Goal: Transaction & Acquisition: Purchase product/service

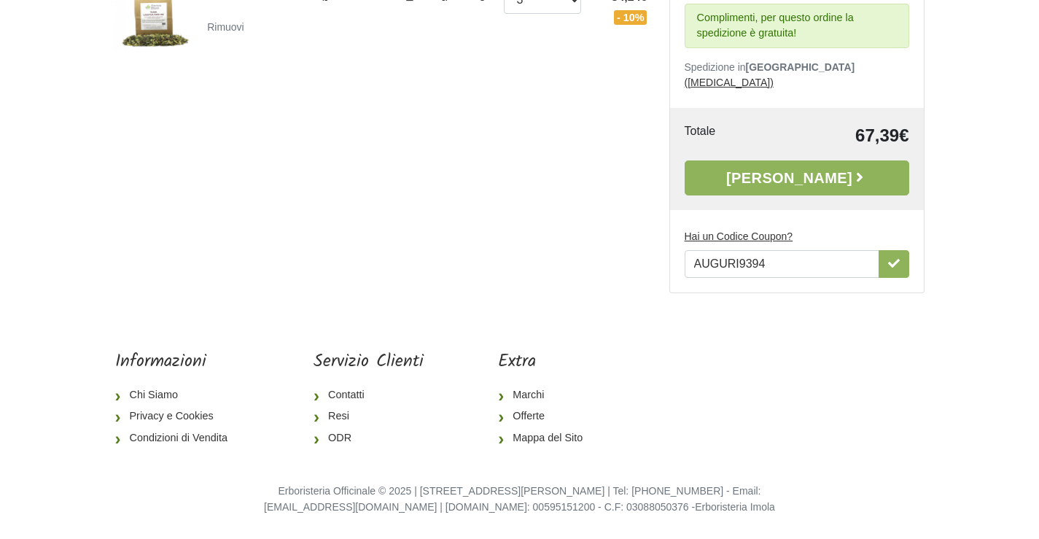
scroll to position [359, 0]
drag, startPoint x: 786, startPoint y: 299, endPoint x: 695, endPoint y: 303, distance: 91.2
click at [695, 278] on input "AUGURI9394" at bounding box center [782, 264] width 195 height 28
type input "t"
type input "TIMO108"
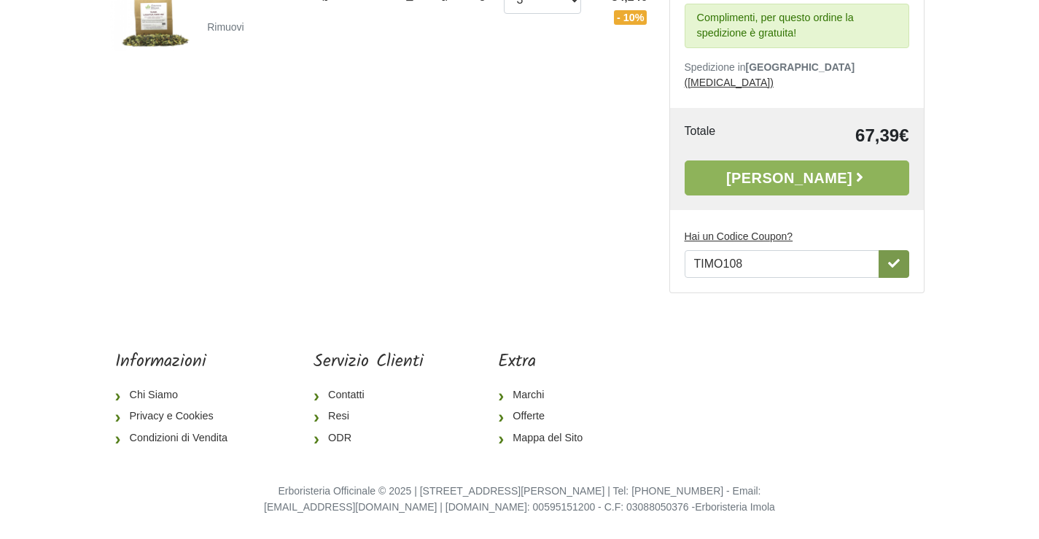
click at [888, 269] on icon "button" at bounding box center [894, 263] width 12 height 12
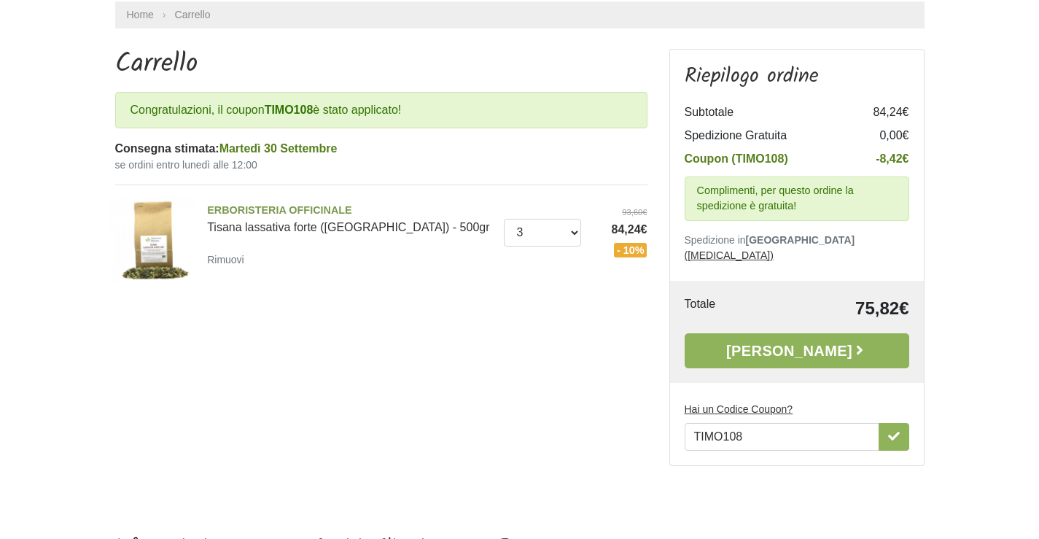
scroll to position [114, 0]
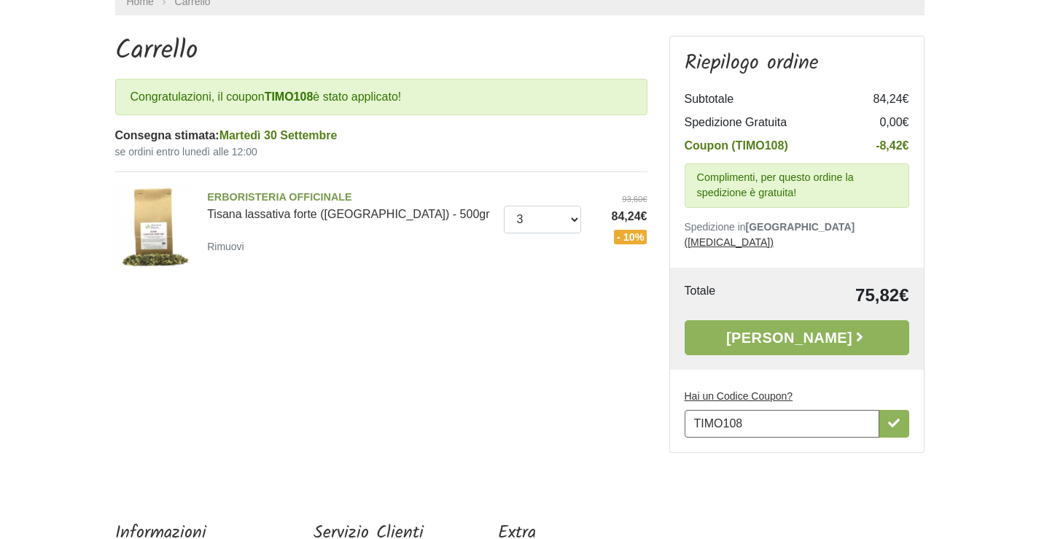
drag, startPoint x: 798, startPoint y: 529, endPoint x: 630, endPoint y: 510, distance: 168.8
click at [630, 465] on div "Carrello Congratulazioni, il coupon TIMO108 è stato applicato! Consegna stimata…" at bounding box center [519, 250] width 831 height 429
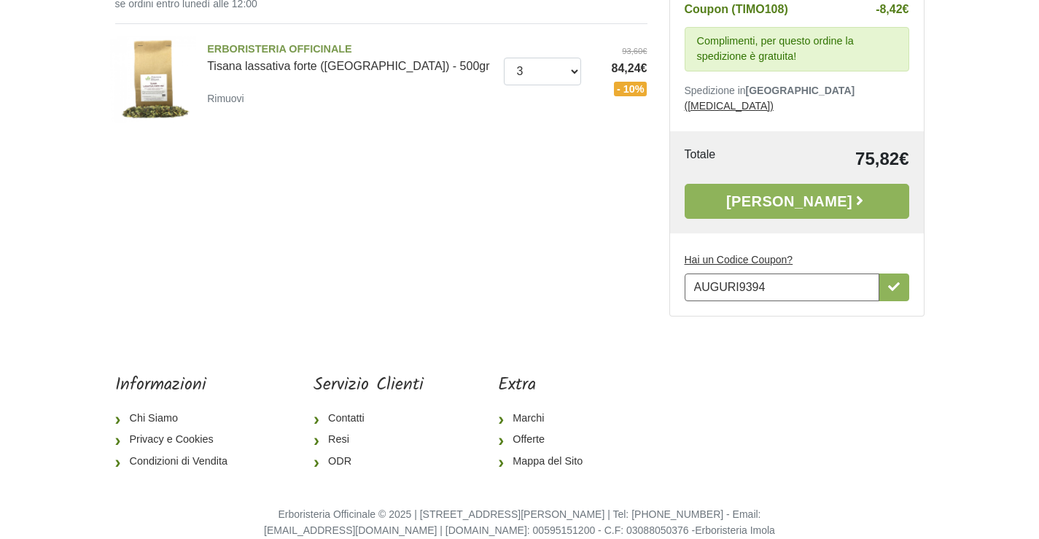
scroll to position [287, 0]
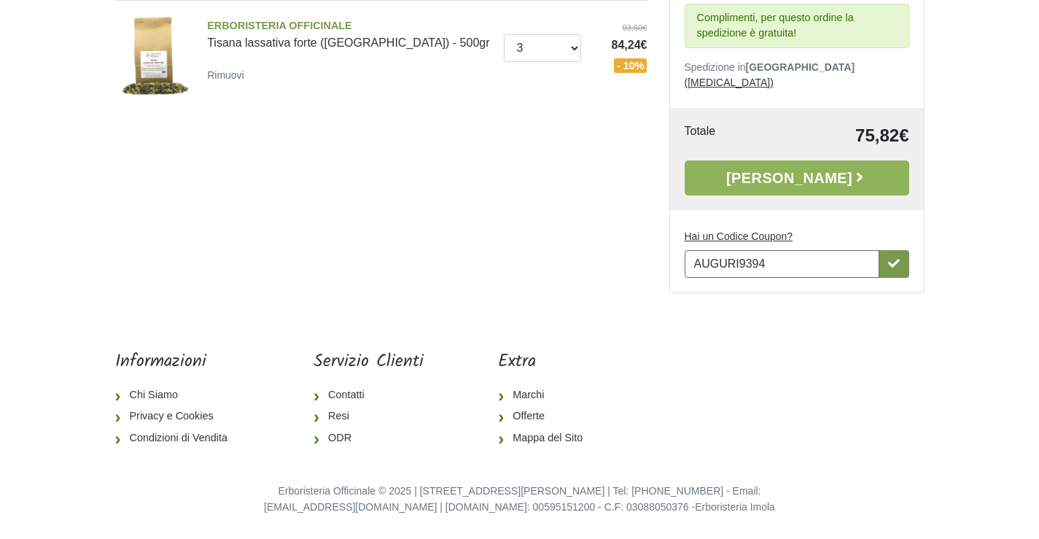
type input "AUGURI9394"
click at [888, 269] on icon "button" at bounding box center [894, 263] width 12 height 12
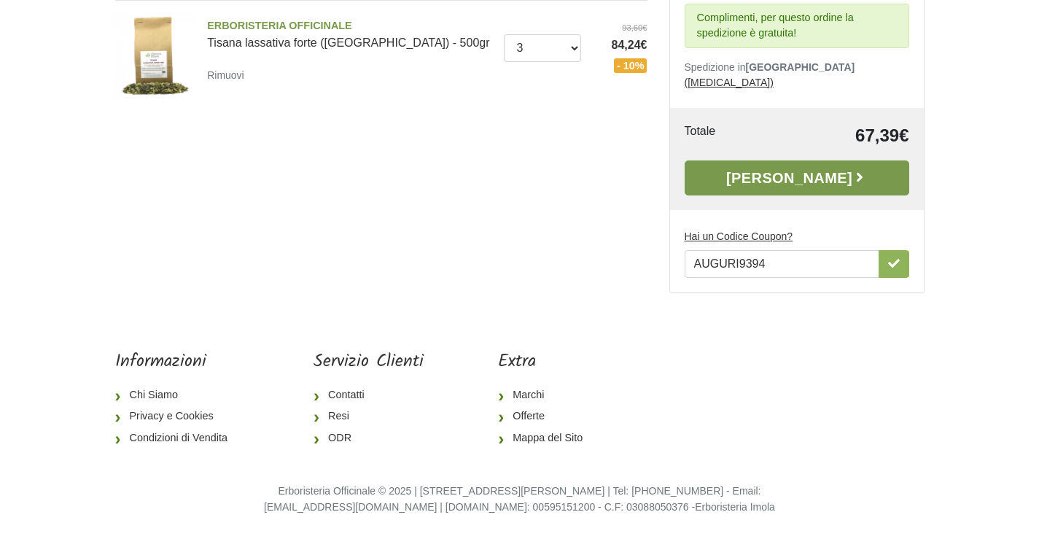
click at [782, 195] on link "[PERSON_NAME]" at bounding box center [797, 177] width 225 height 35
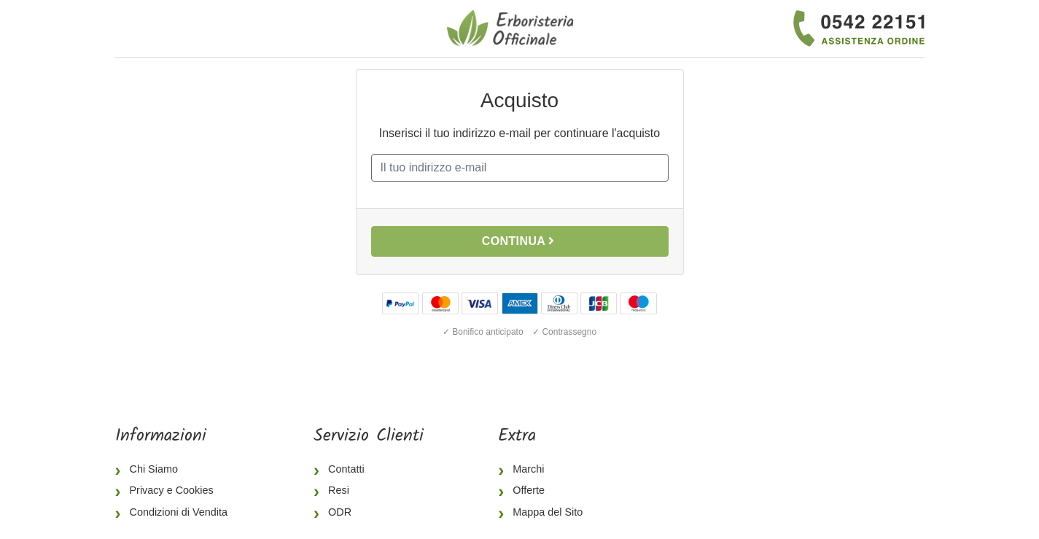
click at [599, 182] on input "E-mail" at bounding box center [520, 168] width 298 height 28
type input "doppiarana@libero.it"
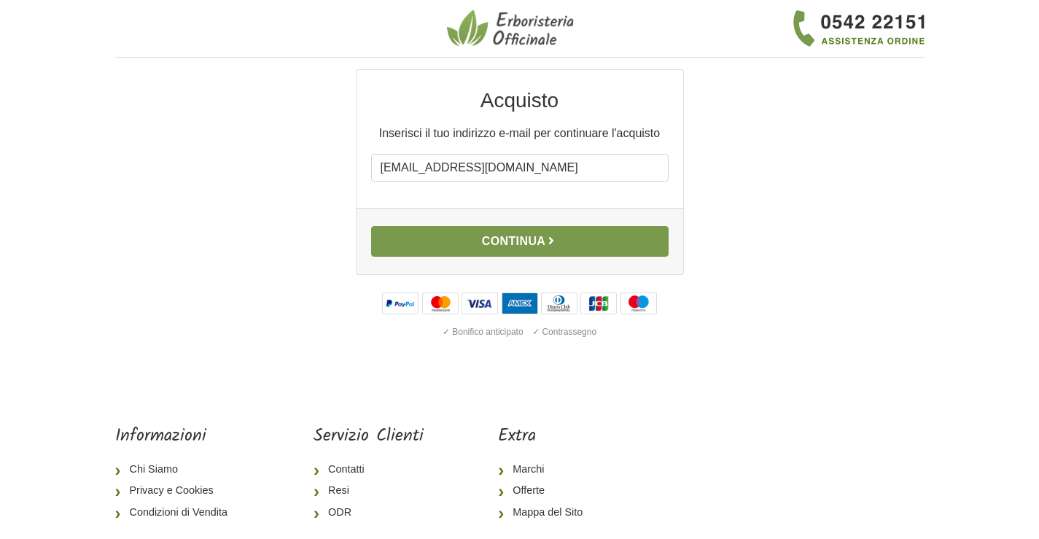
click at [502, 257] on button "Continua" at bounding box center [520, 241] width 298 height 31
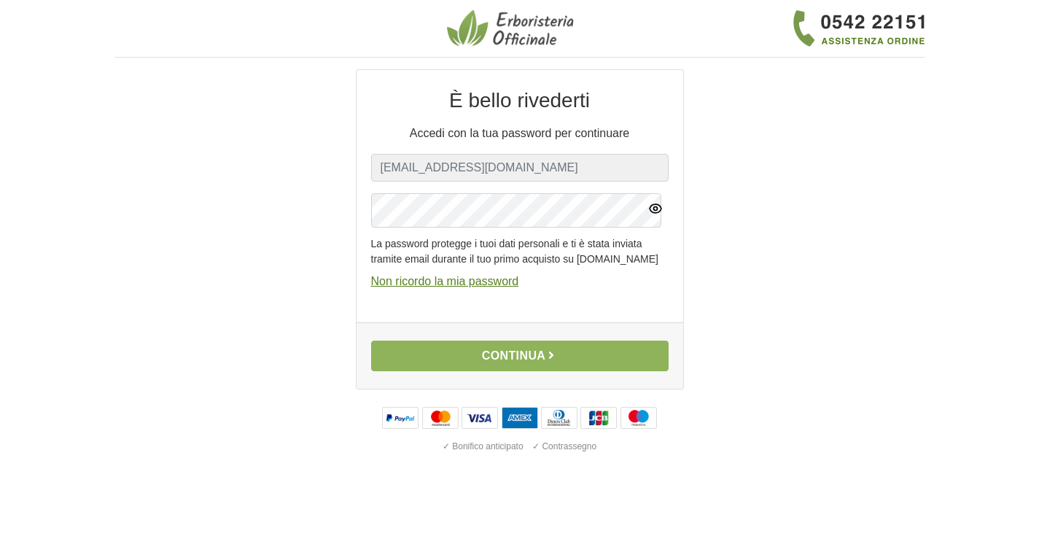
click at [658, 222] on button "button" at bounding box center [655, 207] width 26 height 29
click at [293, 233] on div "È bello rivederti Accedi con la tua password per continuare E-mail doppiarana@l…" at bounding box center [520, 275] width 554 height 413
click at [362, 249] on div "È bello rivederti Accedi con la tua password per continuare E-mail doppiarana@l…" at bounding box center [520, 196] width 327 height 252
click at [445, 287] on u "Non ricordo la mia password" at bounding box center [445, 281] width 148 height 12
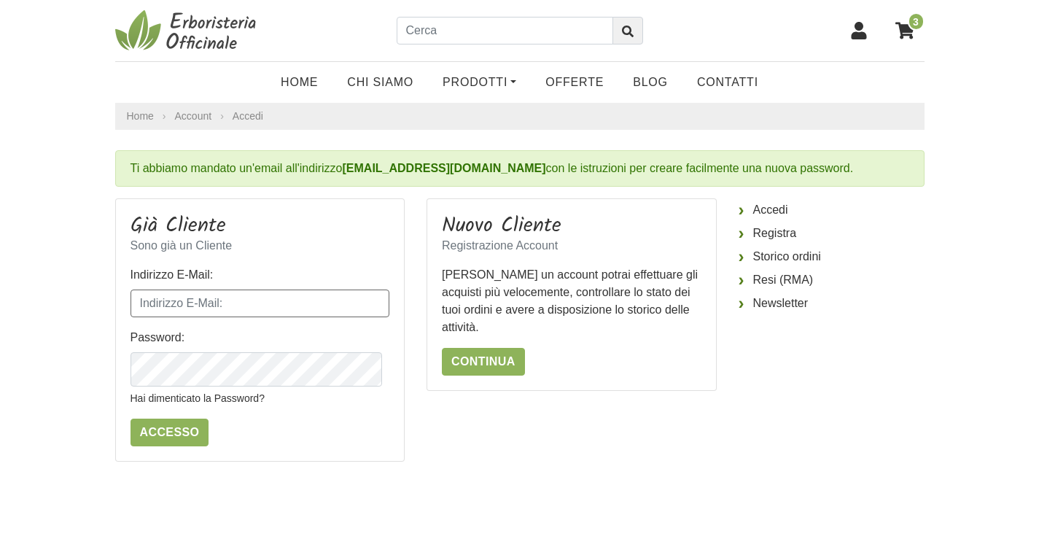
click at [273, 317] on input "Indirizzo E-Mail:" at bounding box center [261, 303] width 260 height 28
type input "[EMAIL_ADDRESS][DOMAIN_NAME]"
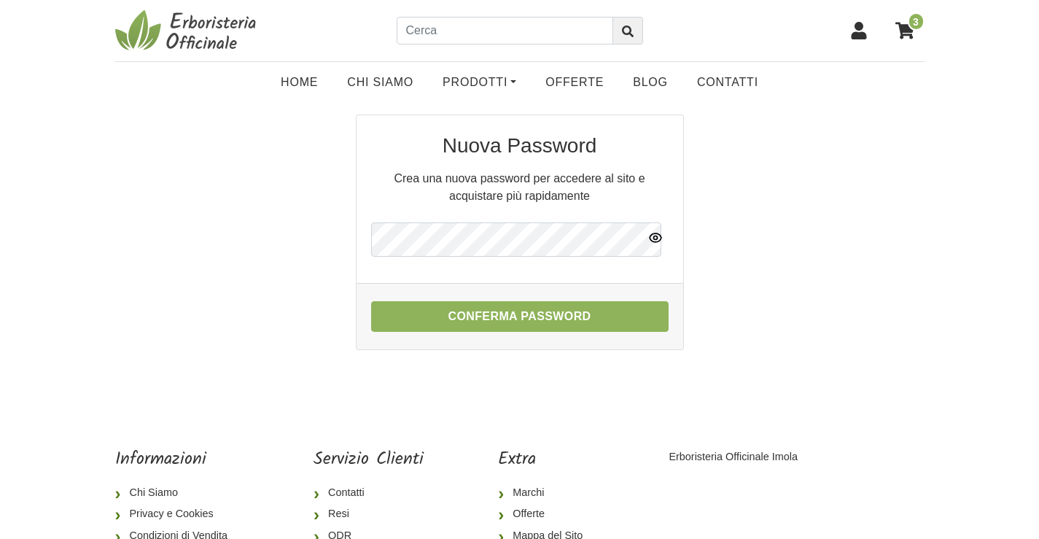
click at [653, 245] on icon "button" at bounding box center [655, 237] width 15 height 15
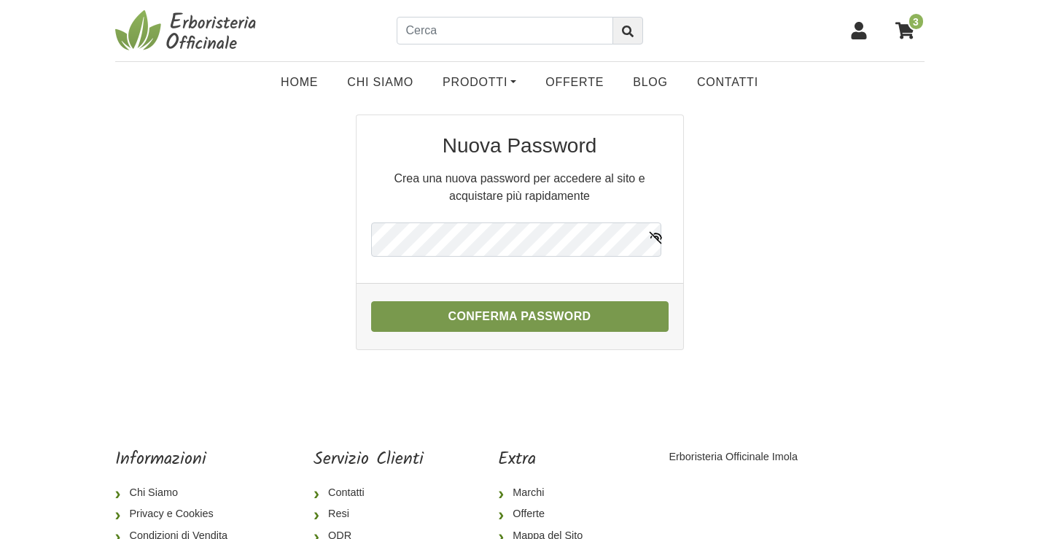
click at [530, 332] on button "Conferma Password" at bounding box center [520, 316] width 298 height 31
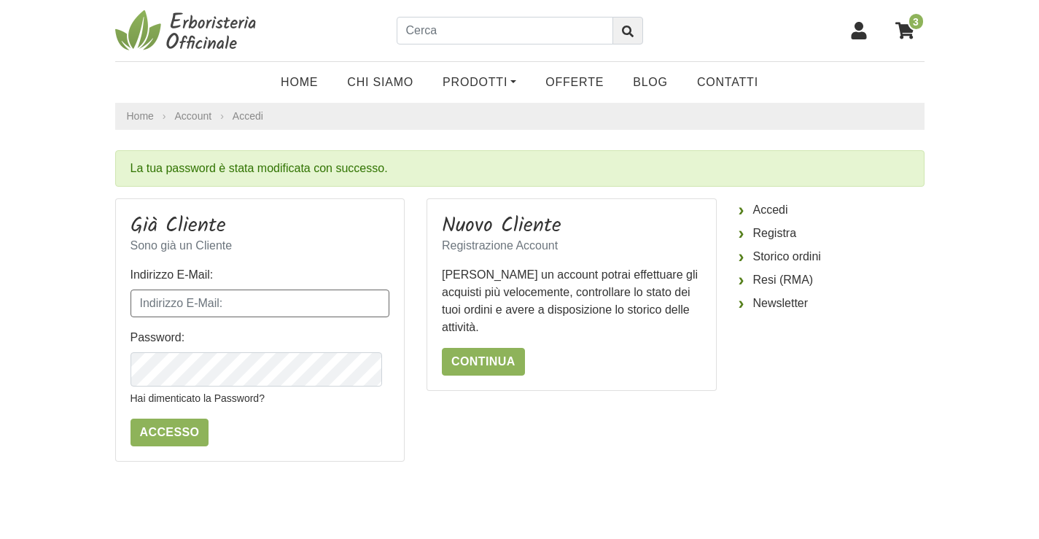
click at [309, 317] on input "Indirizzo E-Mail:" at bounding box center [261, 303] width 260 height 28
type input "[EMAIL_ADDRESS][DOMAIN_NAME]"
click at [192, 446] on input "Accesso" at bounding box center [170, 433] width 79 height 28
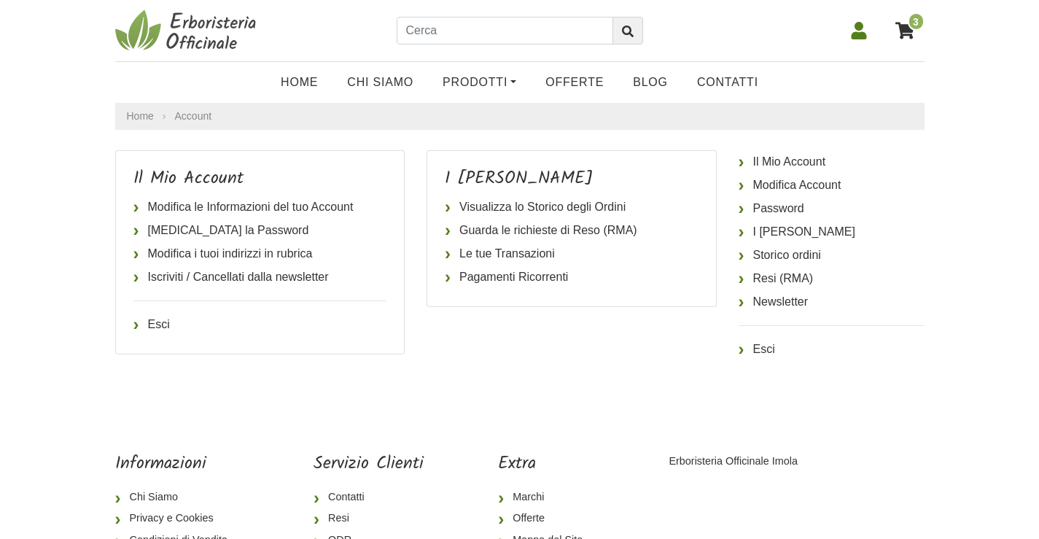
click at [905, 29] on icon at bounding box center [904, 30] width 19 height 17
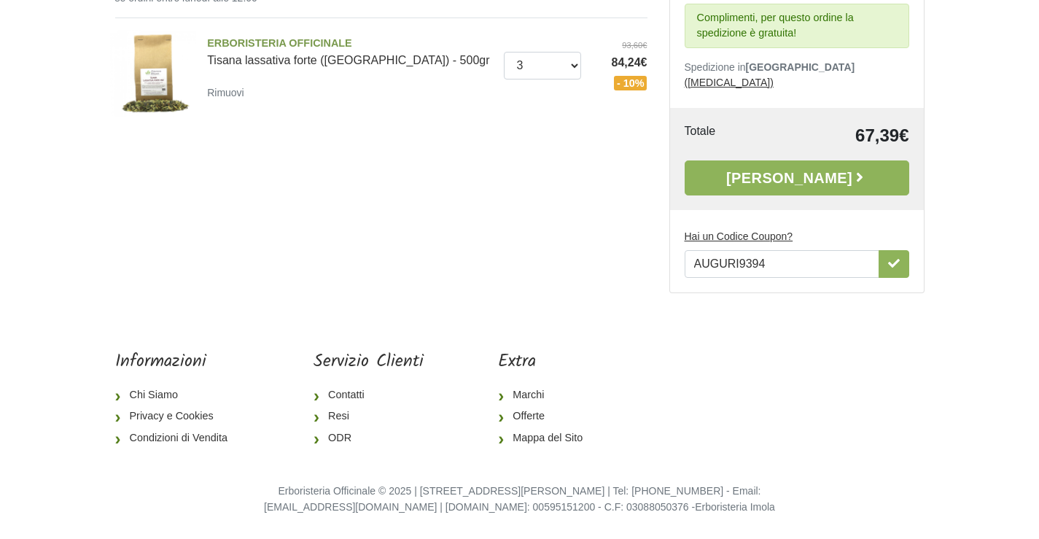
scroll to position [481, 0]
click at [768, 160] on link "[PERSON_NAME]" at bounding box center [797, 177] width 225 height 35
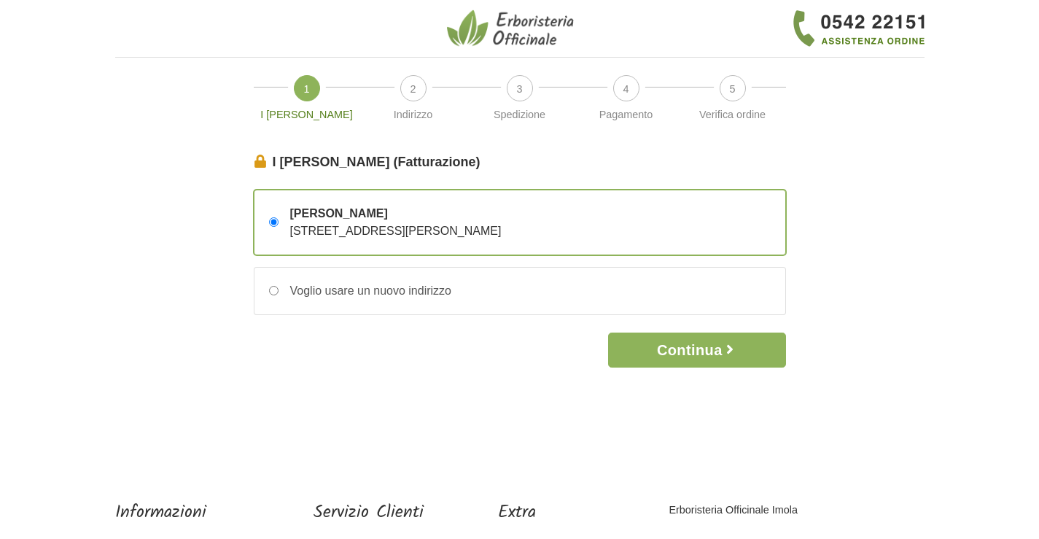
click at [475, 237] on span "via vittorio arconti 21 – 21013 gallarate, Varese, Italia" at bounding box center [395, 231] width 211 height 12
click at [279, 227] on input "Walter Rinaldi via vittorio arconti 21 – 21013 gallarate, Varese, Italia" at bounding box center [273, 221] width 9 height 9
click at [683, 368] on button "Continua" at bounding box center [696, 350] width 177 height 35
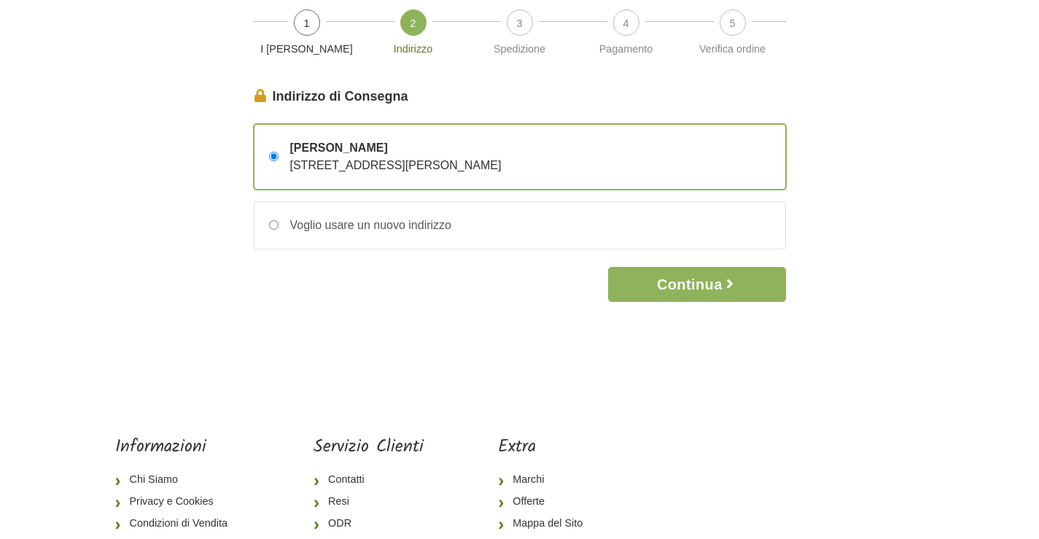
scroll to position [63, 0]
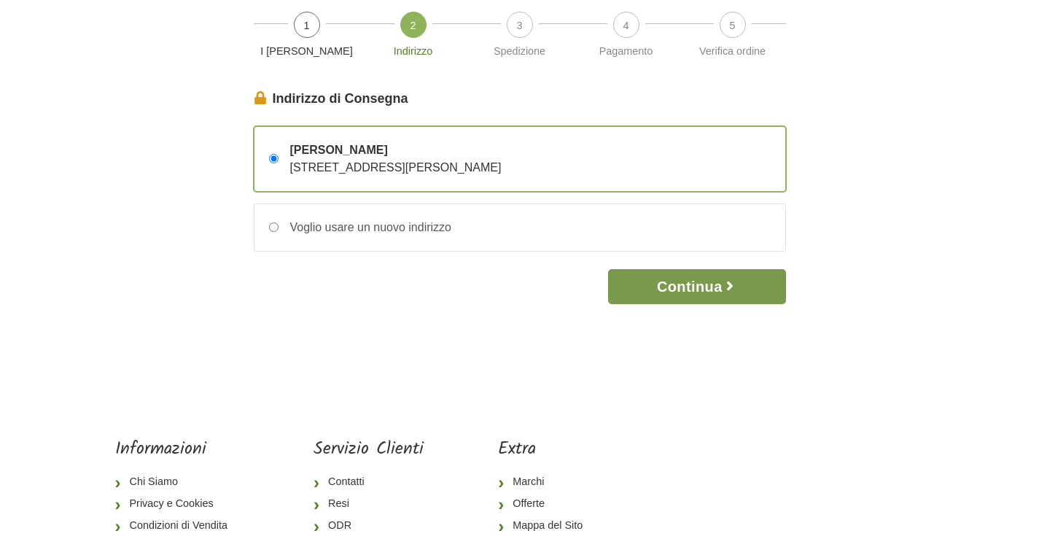
click at [674, 304] on button "Continua" at bounding box center [696, 286] width 177 height 35
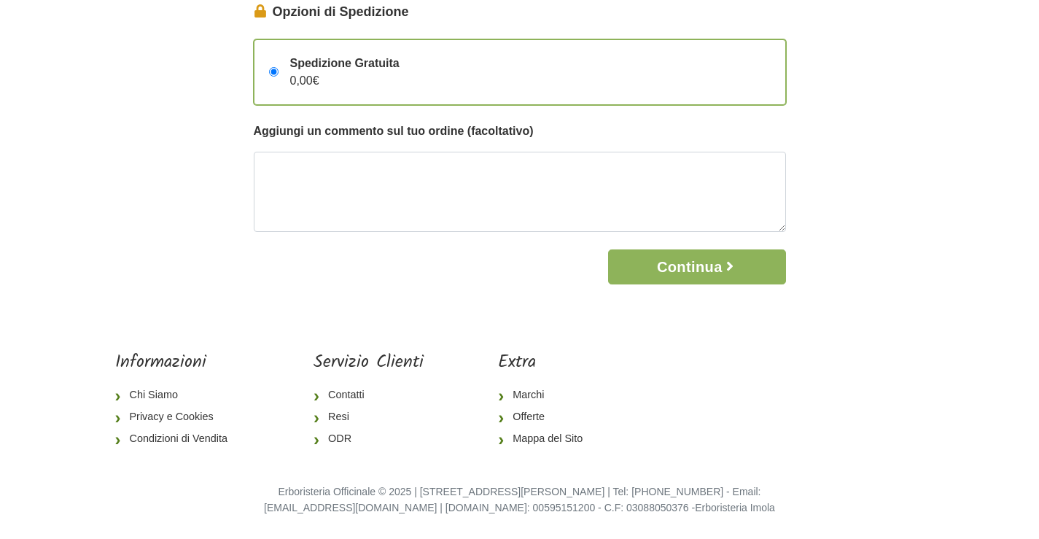
scroll to position [214, 0]
click at [266, 158] on textarea at bounding box center [520, 192] width 532 height 80
click at [375, 170] on textarea "consegna da lun. a ven." at bounding box center [520, 192] width 532 height 80
click at [443, 171] on textarea "consegna da lunedi a ven." at bounding box center [520, 192] width 532 height 80
click at [437, 171] on textarea "consegna da lunedi a venrdi" at bounding box center [520, 192] width 532 height 80
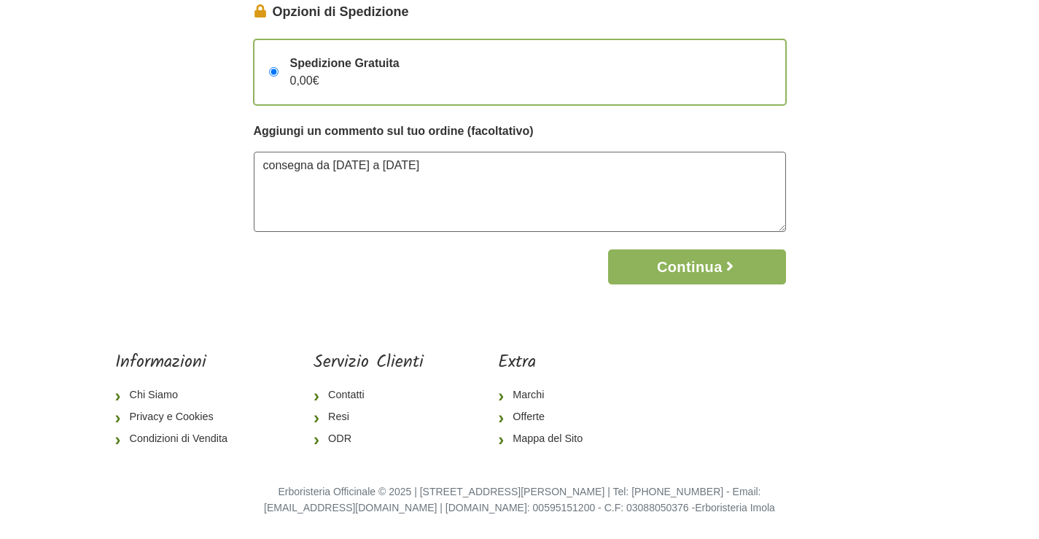
click at [469, 168] on textarea "consegna da lunedi a venerdi" at bounding box center [520, 192] width 532 height 80
click at [492, 166] on textarea "consegna da lunedi a venerdi 9.30/12,00" at bounding box center [520, 192] width 532 height 80
click at [537, 170] on textarea "consegna da lunedi a venerdi 9.30-12,00" at bounding box center [520, 192] width 532 height 80
click at [507, 170] on textarea "consegna da lunedi a venerdi 9.30-12,00" at bounding box center [520, 192] width 532 height 80
click at [509, 174] on textarea "consegna da lunedi a venerdi 9.30-12,00" at bounding box center [520, 192] width 532 height 80
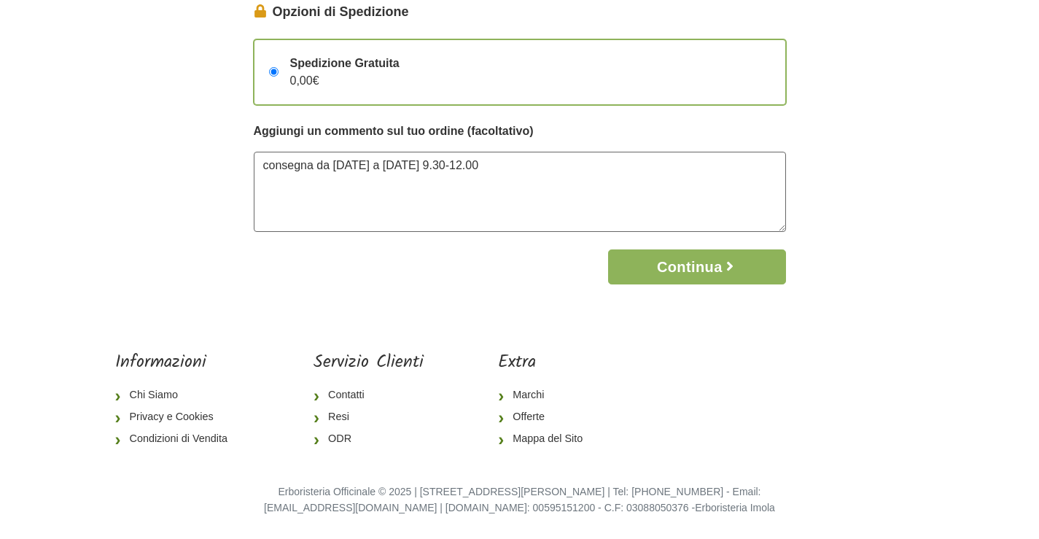
click at [535, 168] on textarea "consegna da lunedi a venerdi 9.30-12.00" at bounding box center [520, 192] width 532 height 80
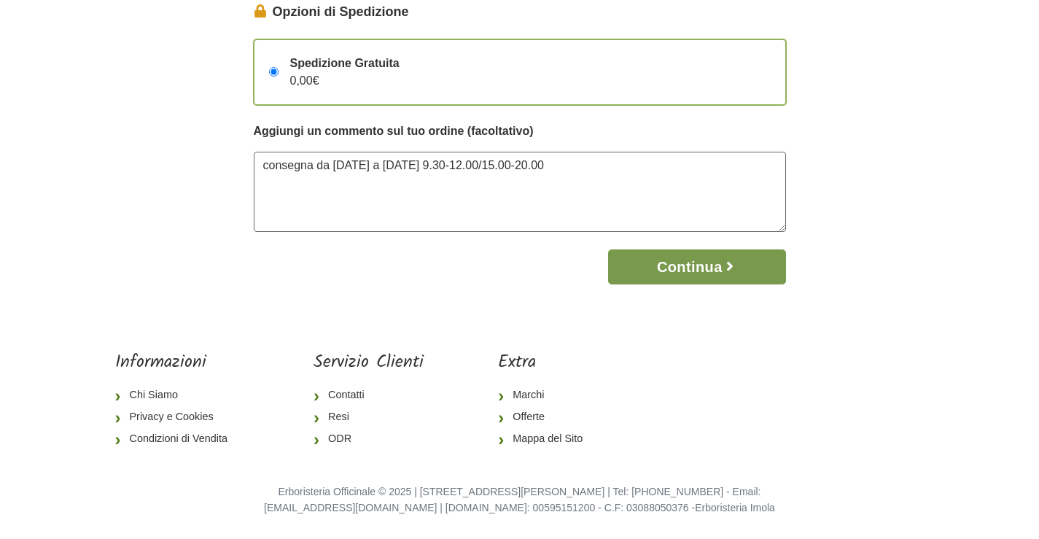
type textarea "consegna da lunedi a venerdi 9.30-12.00/15.00-20.00"
click at [690, 284] on button "Continua" at bounding box center [696, 266] width 177 height 35
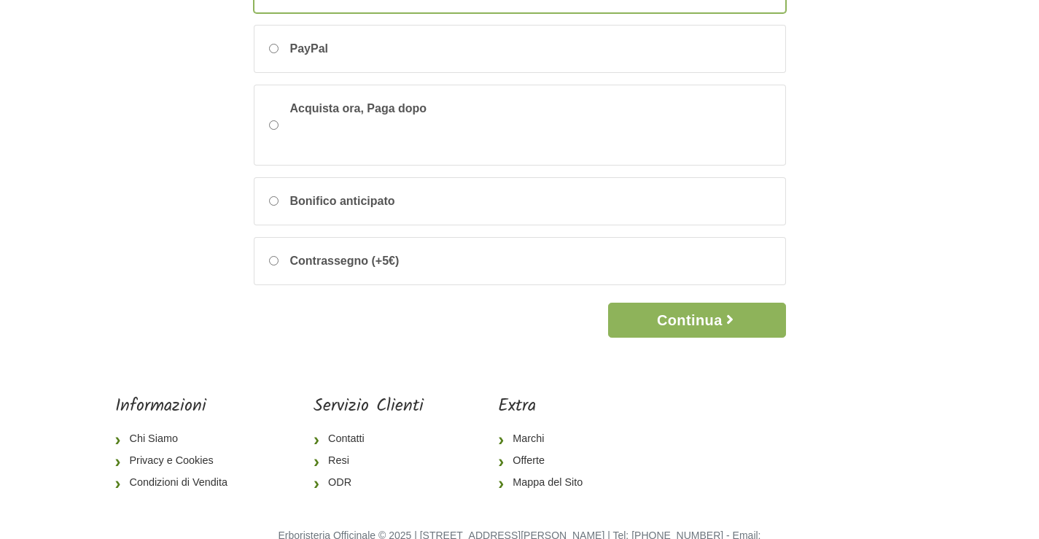
scroll to position [227, 0]
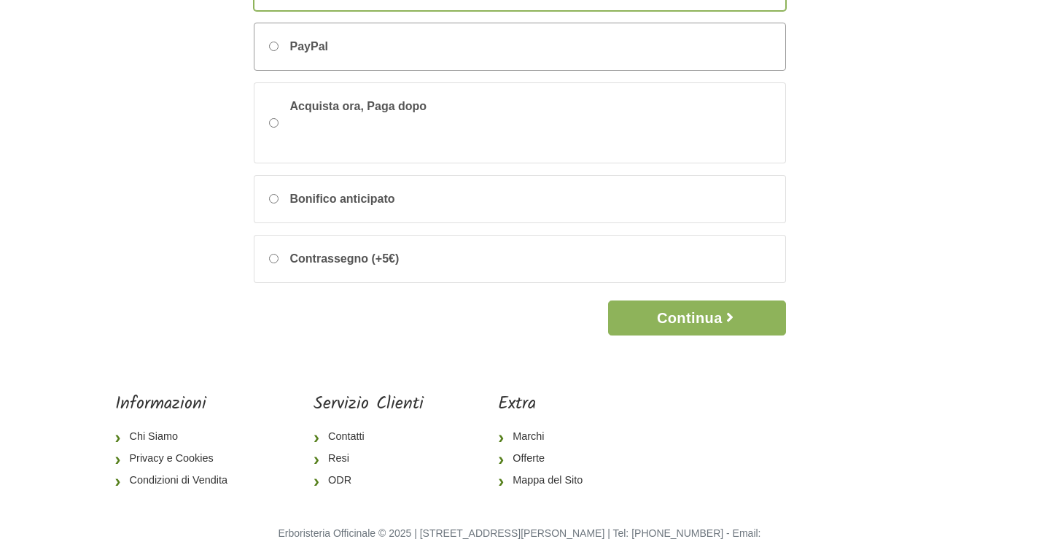
click at [276, 51] on input "PayPal" at bounding box center [273, 46] width 9 height 9
radio input "true"
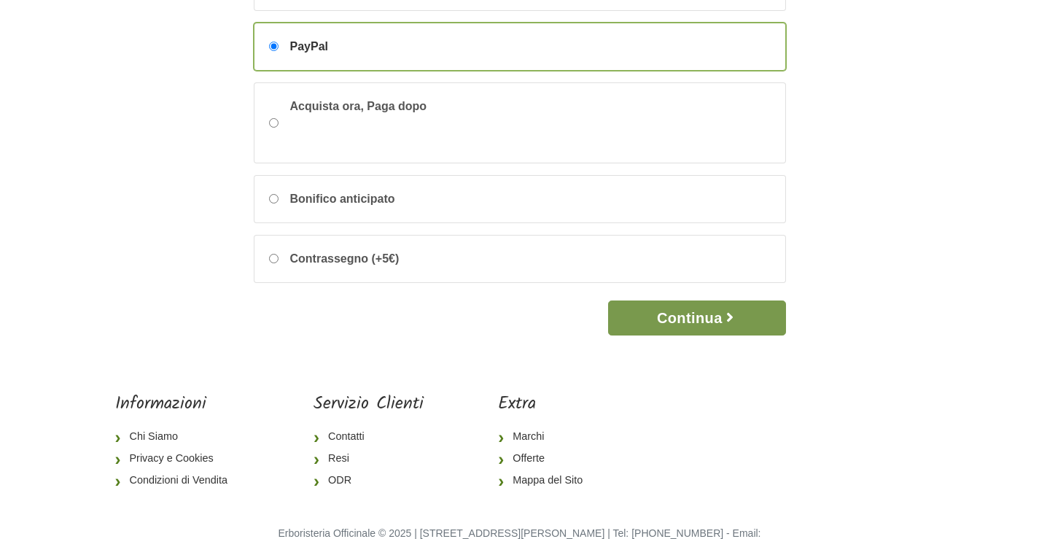
click at [694, 335] on button "Continua" at bounding box center [696, 317] width 177 height 35
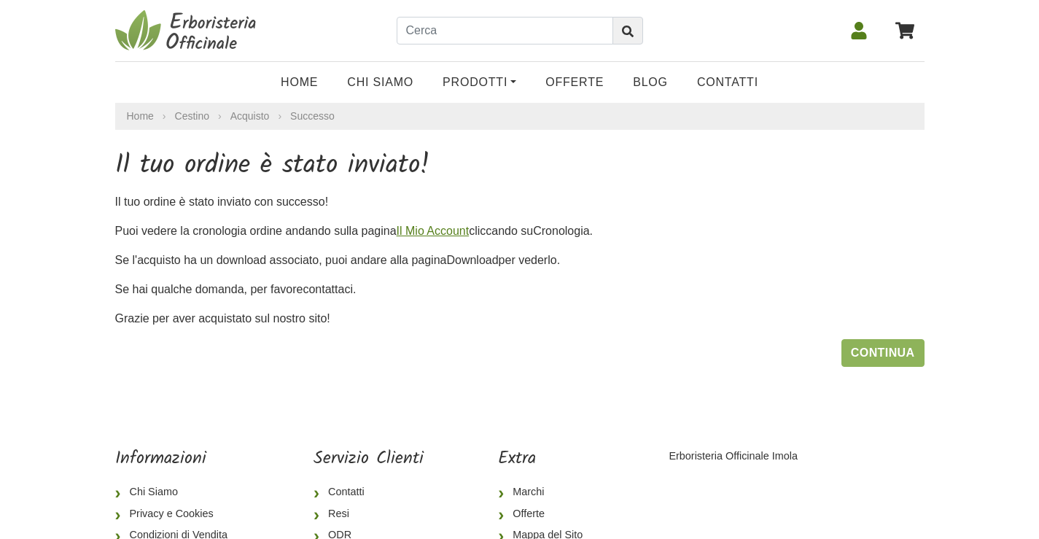
click at [470, 237] on link "Il Mio Account" at bounding box center [433, 231] width 73 height 12
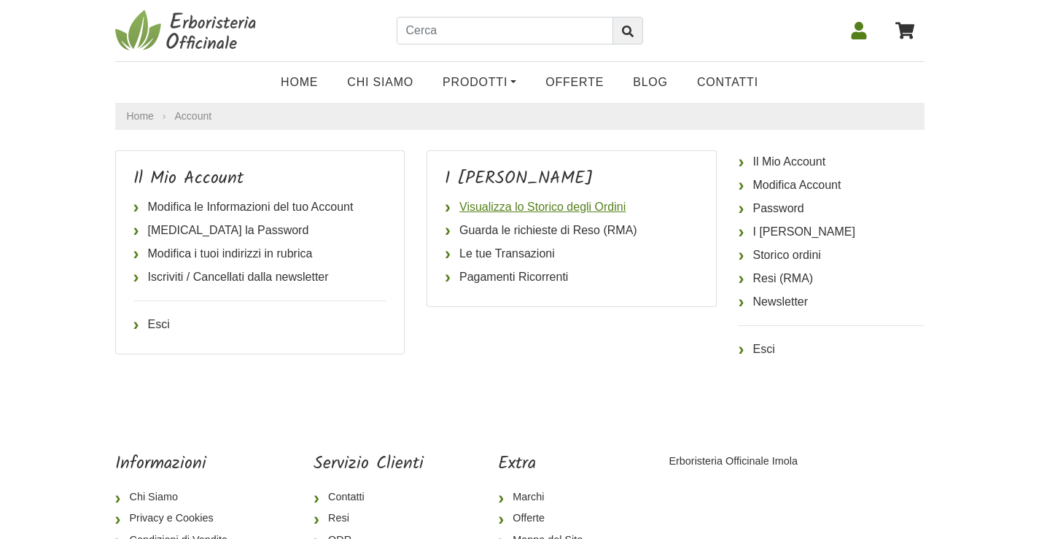
click at [601, 219] on link "Visualizza lo Storico degli Ordini" at bounding box center [572, 206] width 254 height 23
